Goal: Feedback & Contribution: Contribute content

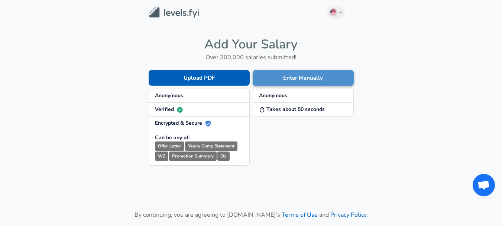
click at [296, 80] on button "Enter Manually" at bounding box center [303, 78] width 101 height 16
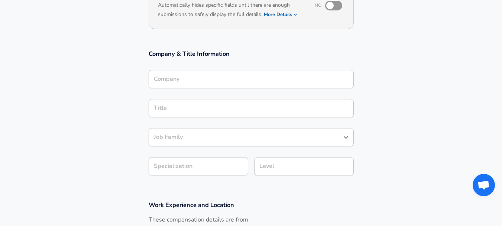
scroll to position [92, 0]
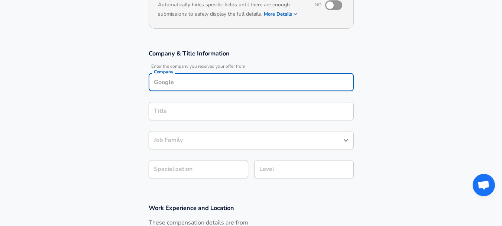
click at [265, 81] on div "Company" at bounding box center [251, 82] width 205 height 18
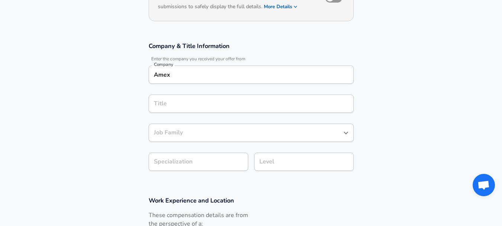
click at [265, 81] on div "Amex Company" at bounding box center [251, 74] width 205 height 18
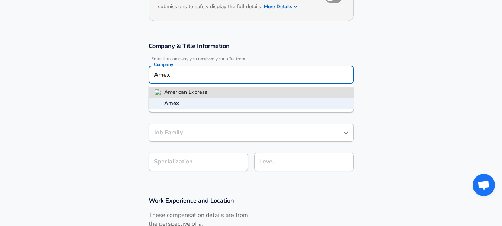
type input "American Express"
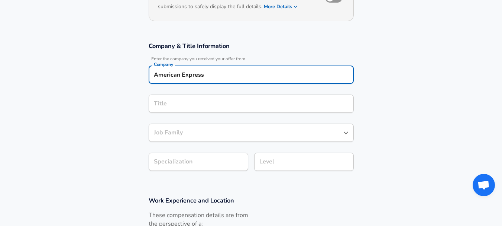
click at [251, 103] on input "Title" at bounding box center [251, 104] width 198 height 12
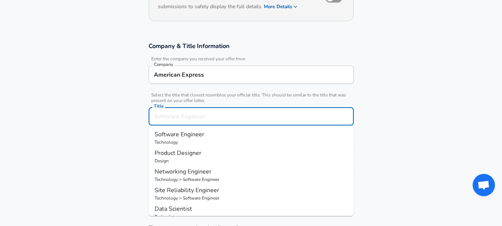
scroll to position [114, 0]
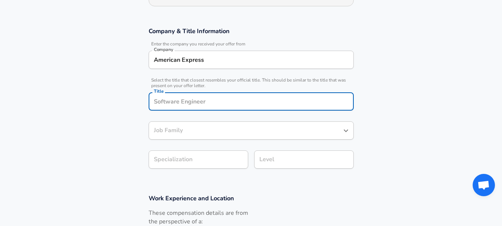
click at [251, 103] on input "Title" at bounding box center [251, 101] width 198 height 12
click at [251, 102] on input "Title" at bounding box center [251, 101] width 198 height 12
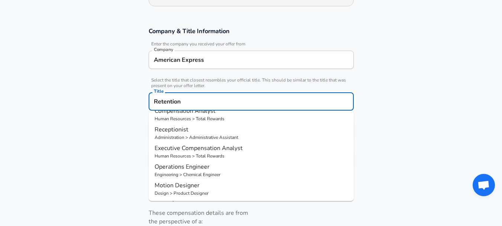
scroll to position [0, 0]
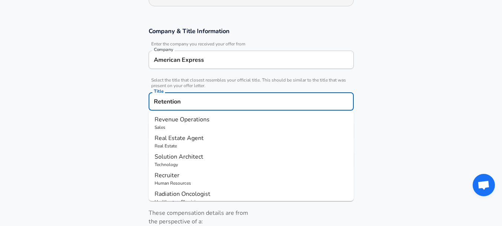
click at [214, 101] on input "Retention" at bounding box center [251, 101] width 198 height 12
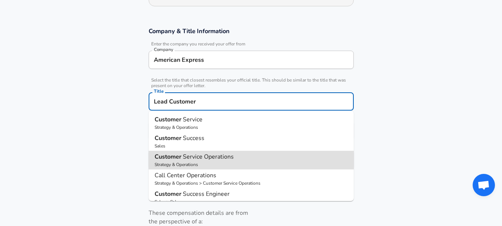
type input "Customer Service Operations"
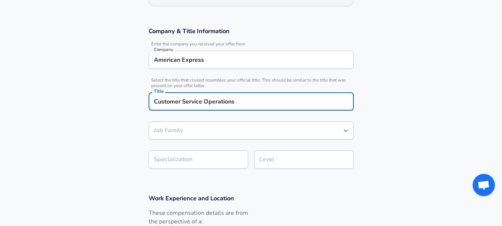
type input "Customer Service Operations"
click at [241, 100] on input "Customer Service Operations" at bounding box center [251, 101] width 198 height 12
click at [242, 100] on input "Customer Service Operations" at bounding box center [251, 101] width 198 height 12
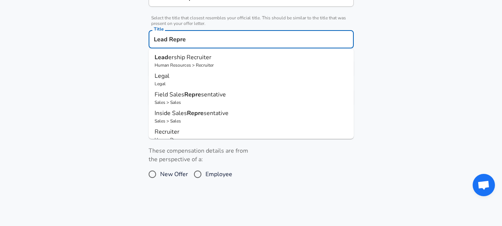
scroll to position [176, 0]
click at [199, 40] on input "Lead Repre" at bounding box center [251, 40] width 198 height 12
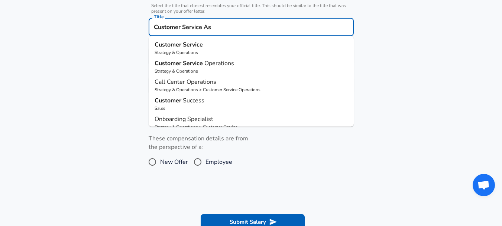
scroll to position [0, 0]
click at [189, 45] on strong "Service" at bounding box center [193, 45] width 20 height 8
type input "Customer Service"
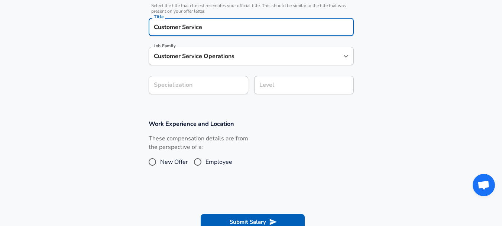
type input "Customer Service"
click at [232, 87] on icon "button" at bounding box center [236, 85] width 9 height 9
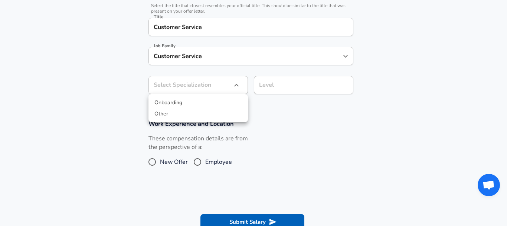
click at [232, 87] on div at bounding box center [253, 113] width 507 height 226
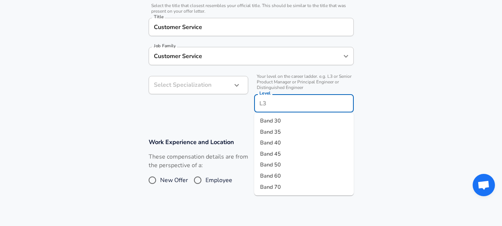
click at [267, 97] on input "Level" at bounding box center [303, 103] width 93 height 12
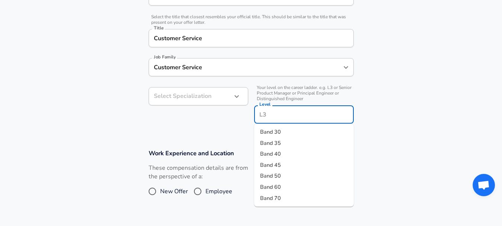
scroll to position [191, 0]
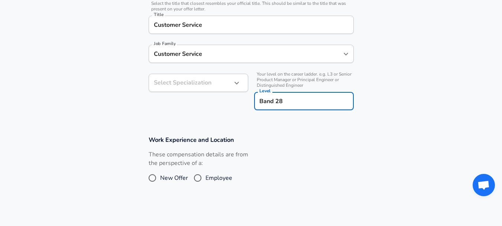
type input "Band 28"
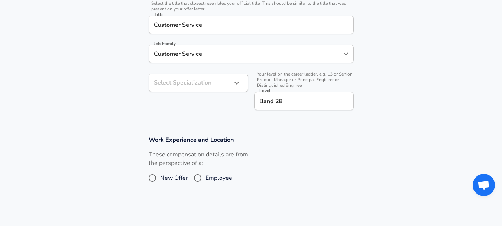
click at [236, 105] on div "Select Specialization ​ Select Specialization" at bounding box center [196, 91] width 106 height 47
click at [240, 109] on div "Select Specialization ​ Select Specialization" at bounding box center [196, 91] width 106 height 47
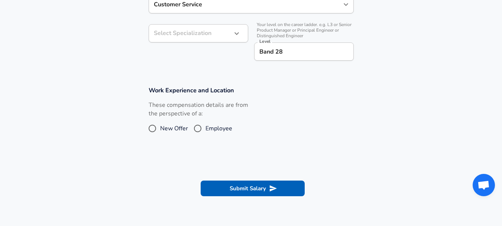
scroll to position [240, 0]
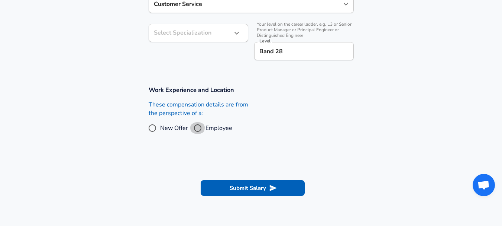
click at [196, 126] on input "Employee" at bounding box center [198, 128] width 16 height 12
radio input "true"
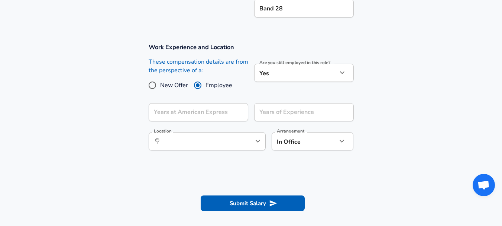
scroll to position [290, 0]
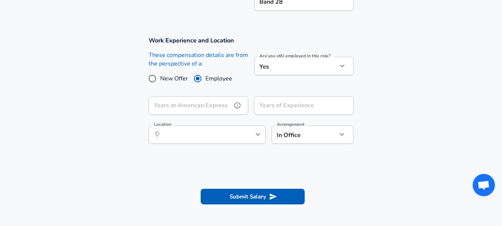
click at [227, 106] on input "Years at American Express" at bounding box center [190, 105] width 83 height 18
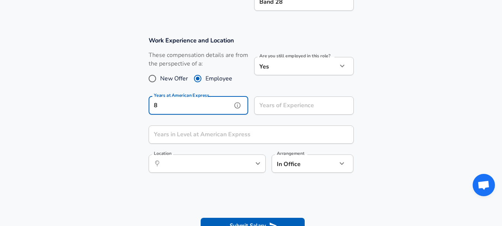
type input "8"
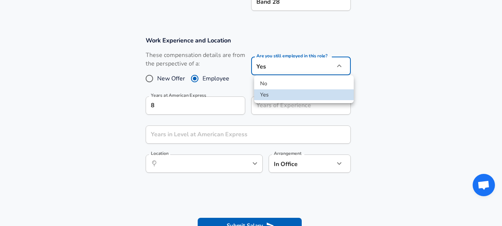
click at [291, 84] on li "No" at bounding box center [304, 83] width 100 height 11
type input "no"
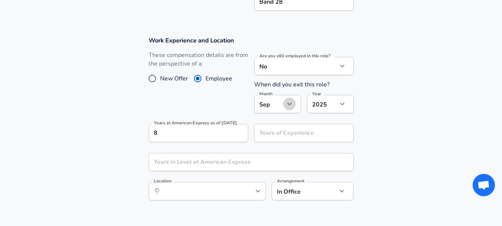
click at [285, 108] on icon "button" at bounding box center [289, 103] width 9 height 9
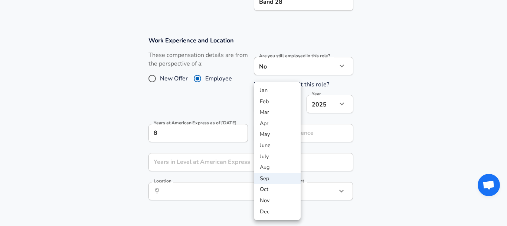
click at [270, 113] on li "Mar" at bounding box center [277, 112] width 47 height 11
type input "3"
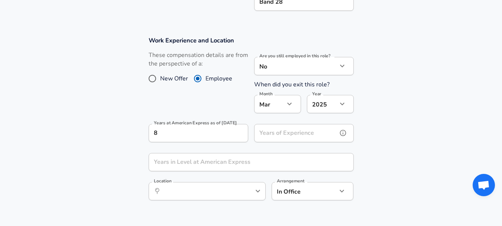
click at [285, 132] on input "Years of Experience" at bounding box center [295, 133] width 83 height 18
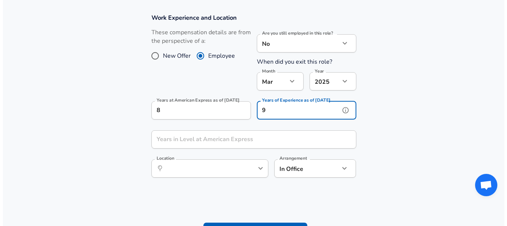
scroll to position [327, 0]
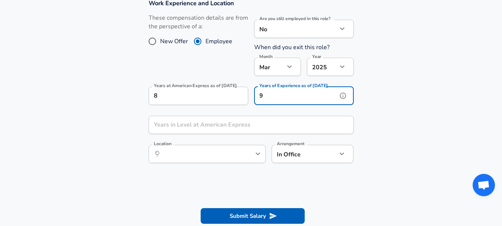
type input "9"
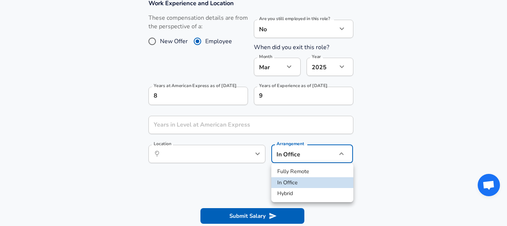
click at [289, 171] on li "Fully Remote" at bounding box center [313, 171] width 82 height 11
type input "remote"
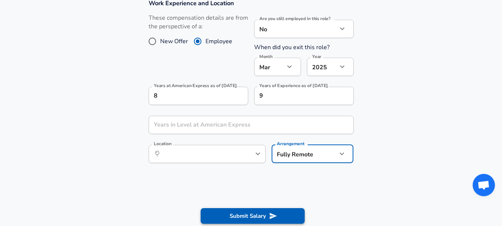
click at [241, 217] on button "Submit Salary" at bounding box center [253, 216] width 104 height 16
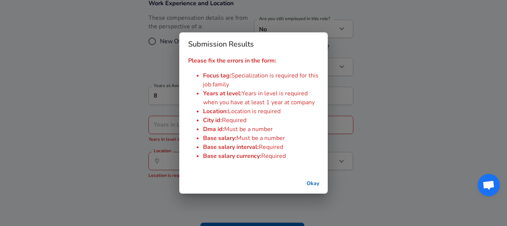
click at [316, 188] on button "Okay" at bounding box center [313, 183] width 24 height 14
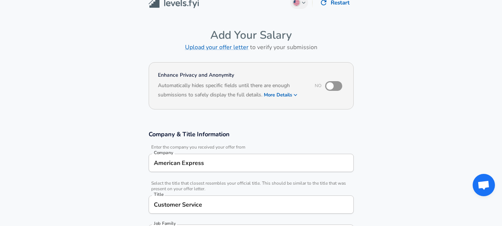
scroll to position [12, 0]
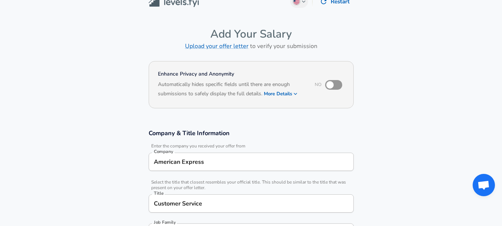
click at [335, 84] on input "checkbox" at bounding box center [330, 85] width 42 height 14
checkbox input "true"
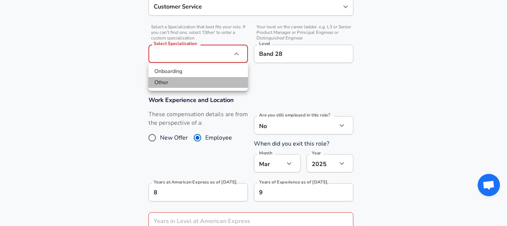
click at [190, 82] on li "Other" at bounding box center [199, 82] width 100 height 11
type input "Other"
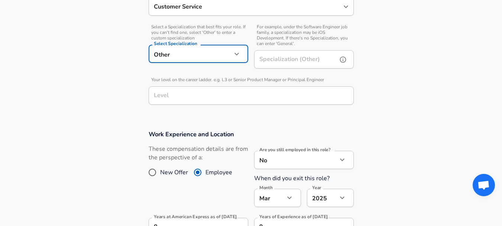
click at [287, 60] on div "Specialization (Other) Specialization (Other)" at bounding box center [304, 60] width 100 height 20
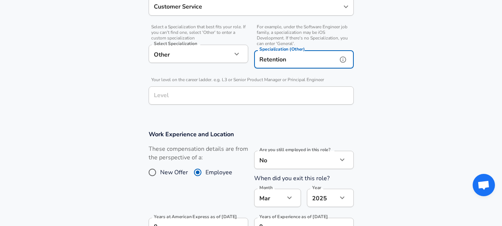
type input "Retention"
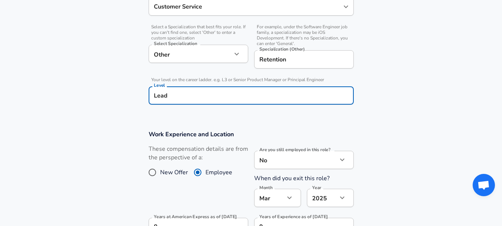
type input "Lead"
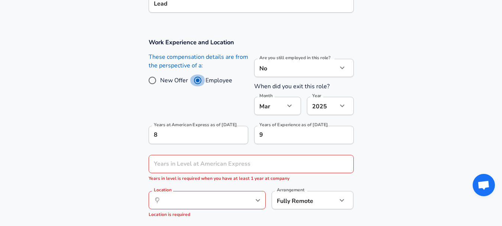
scroll to position [0, 0]
drag, startPoint x: 236, startPoint y: 159, endPoint x: 343, endPoint y: 164, distance: 107.5
click at [343, 164] on icon "help" at bounding box center [342, 163] width 7 height 7
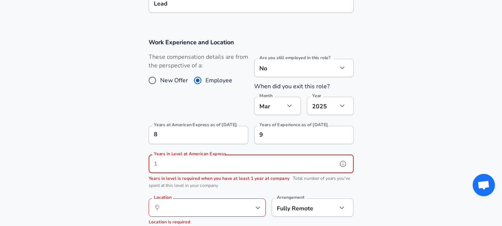
click at [253, 164] on input "Years in Level at American Express" at bounding box center [243, 164] width 189 height 18
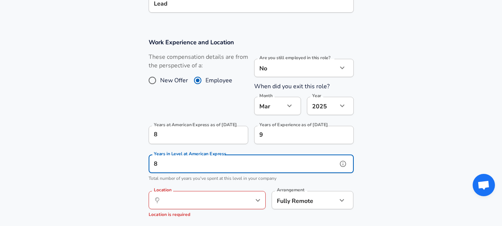
type input "8"
click at [223, 197] on input "Location" at bounding box center [199, 200] width 76 height 12
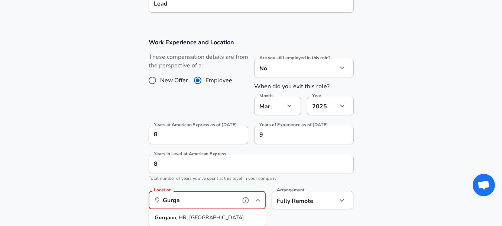
click at [212, 220] on li "Gurga on, HR, [GEOGRAPHIC_DATA]" at bounding box center [207, 217] width 117 height 11
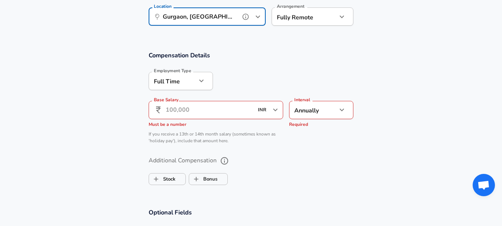
scroll to position [515, 0]
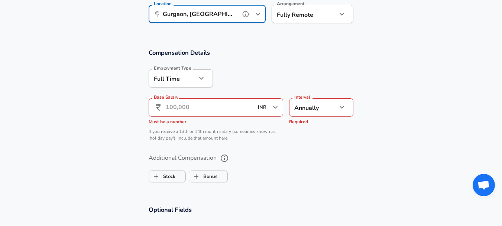
type input "Gurgaon, [GEOGRAPHIC_DATA], [GEOGRAPHIC_DATA]"
click at [227, 106] on input "Base Salary" at bounding box center [210, 107] width 88 height 18
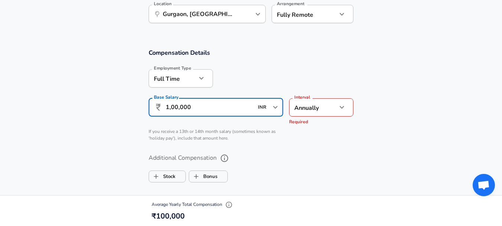
click at [228, 203] on icon "button" at bounding box center [228, 204] width 7 height 7
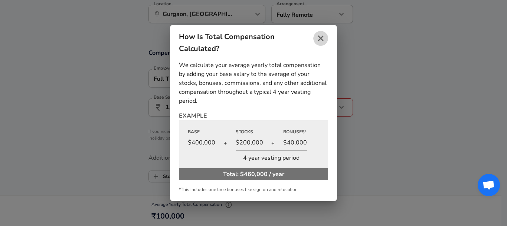
click at [324, 34] on icon "close" at bounding box center [321, 38] width 9 height 9
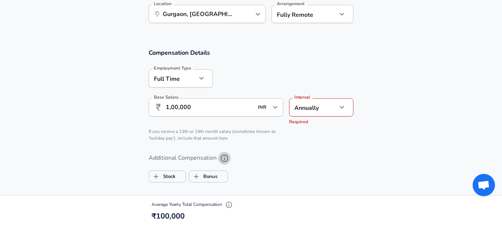
click at [223, 158] on icon "help" at bounding box center [224, 157] width 9 height 9
click at [222, 111] on input "1,00,000" at bounding box center [210, 107] width 88 height 18
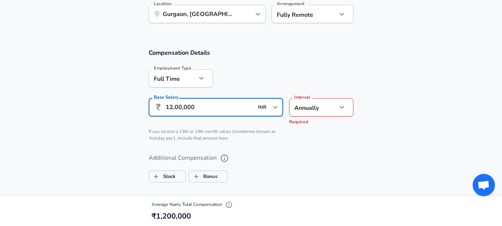
type input "12,00,000"
click at [294, 174] on ul "Stock Bonus" at bounding box center [251, 174] width 205 height 15
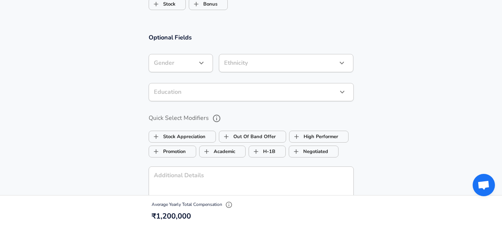
scroll to position [684, 0]
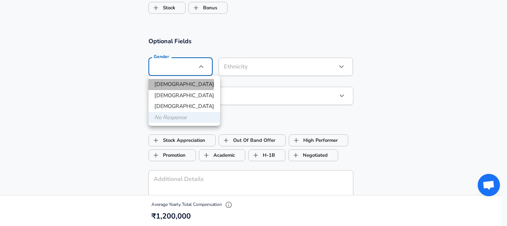
click at [181, 84] on li "[DEMOGRAPHIC_DATA]" at bounding box center [185, 84] width 72 height 11
type input "[DEMOGRAPHIC_DATA]"
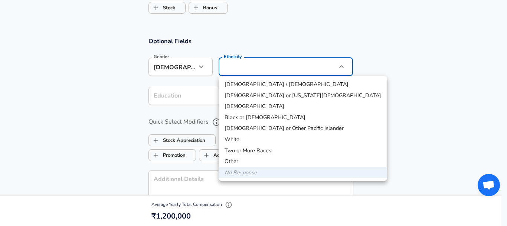
click at [173, 71] on div at bounding box center [253, 113] width 507 height 226
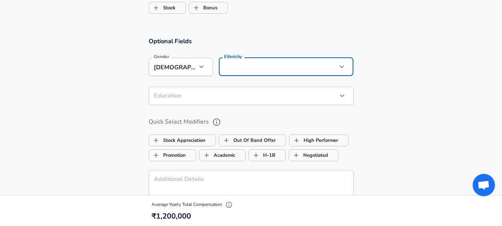
click at [108, 102] on section "Optional Fields Gender [DEMOGRAPHIC_DATA] [DEMOGRAPHIC_DATA] Gender Ethnicity ​…" at bounding box center [251, 151] width 502 height 245
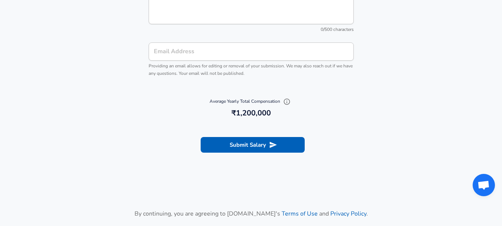
scroll to position [869, 0]
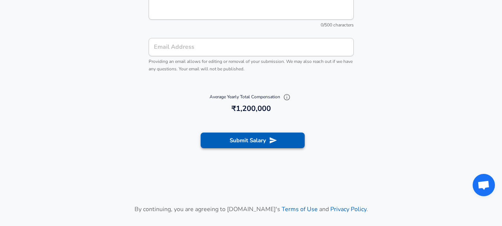
click at [277, 147] on button "Submit Salary" at bounding box center [253, 140] width 104 height 16
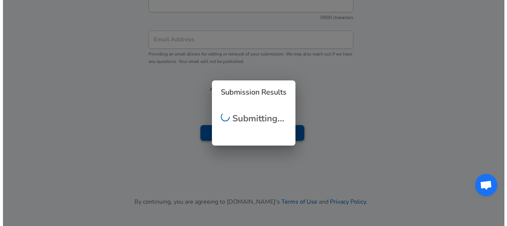
scroll to position [862, 0]
